Goal: Submit feedback/report problem

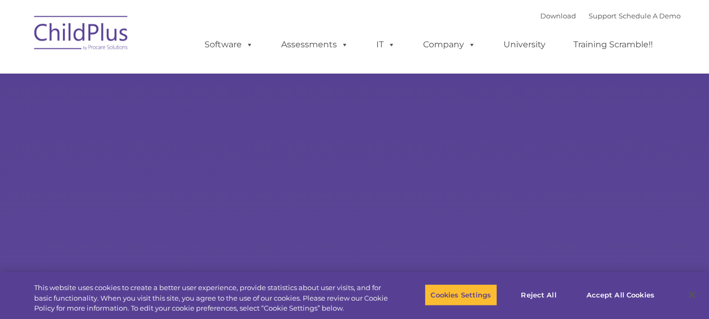
select select "MEDIUM"
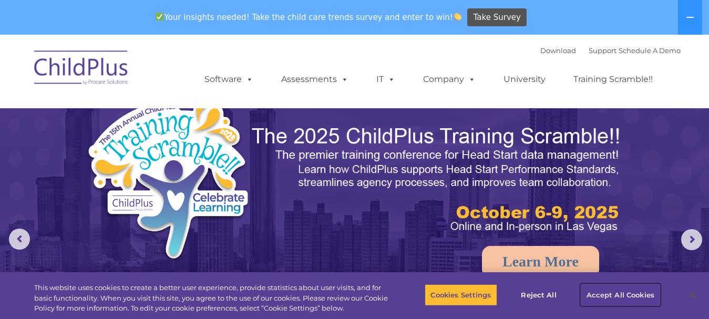
click at [605, 296] on button "Accept All Cookies" at bounding box center [620, 295] width 79 height 22
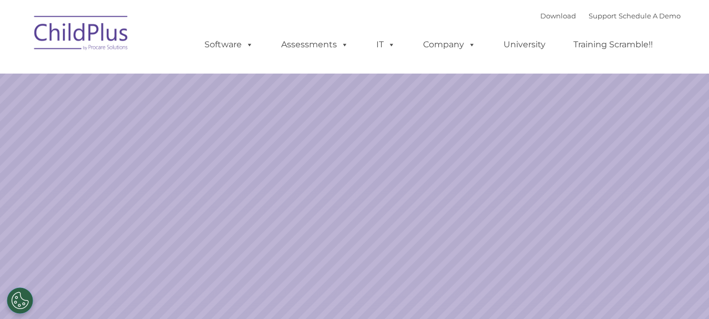
select select "MEDIUM"
